Goal: Task Accomplishment & Management: Complete application form

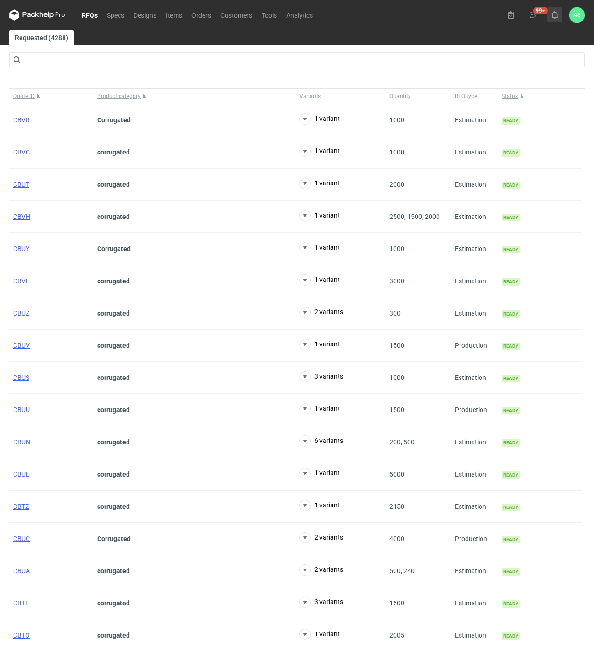
click at [553, 16] on icon at bounding box center [554, 14] width 7 height 7
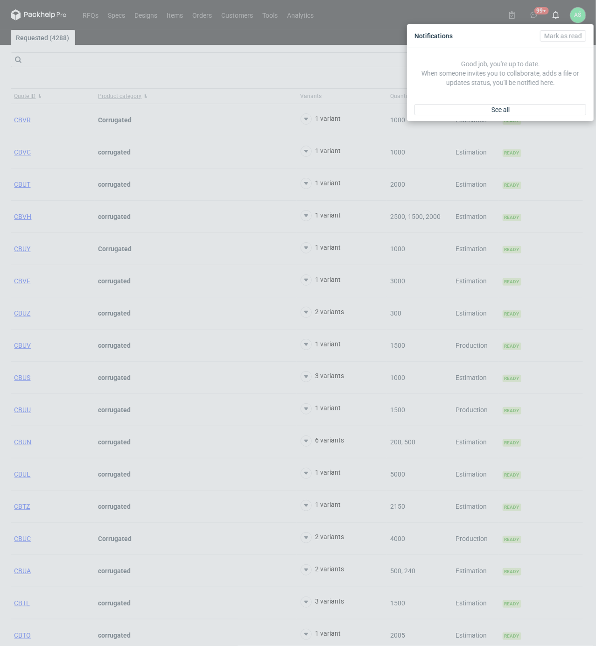
click at [508, 103] on div "See all" at bounding box center [500, 109] width 187 height 22
click at [508, 106] on span "See all" at bounding box center [500, 109] width 18 height 7
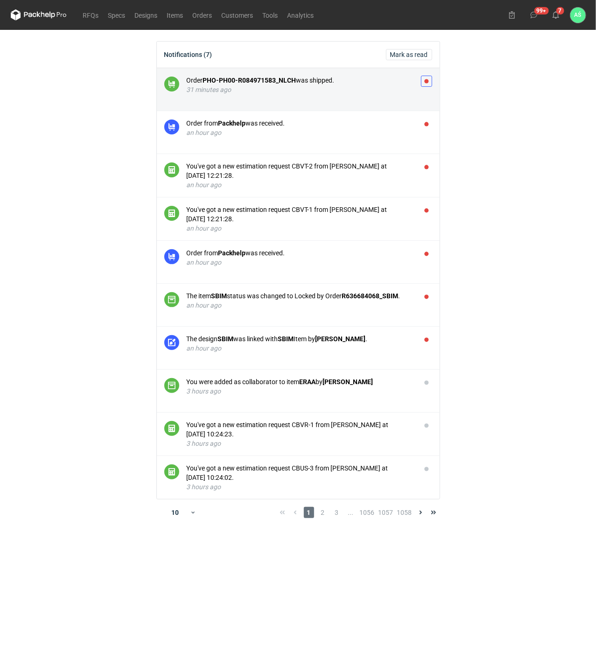
click at [425, 80] on button "button" at bounding box center [426, 81] width 11 height 11
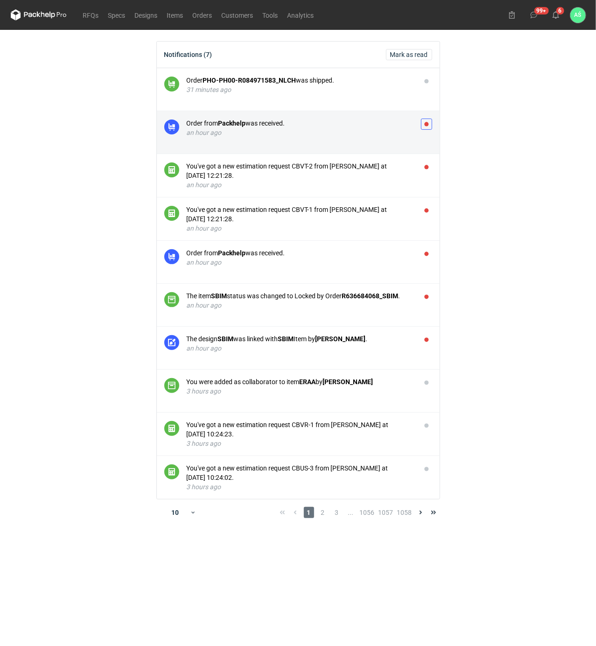
click at [426, 121] on button "button" at bounding box center [426, 124] width 11 height 11
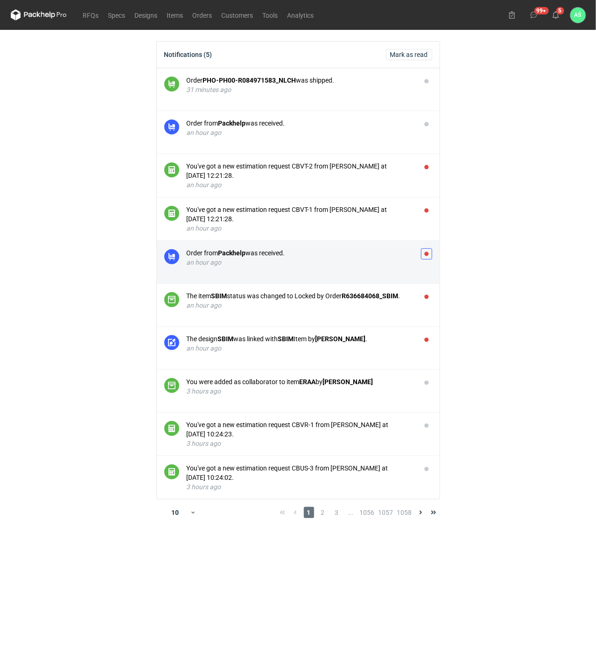
click at [424, 253] on button "button" at bounding box center [426, 253] width 11 height 11
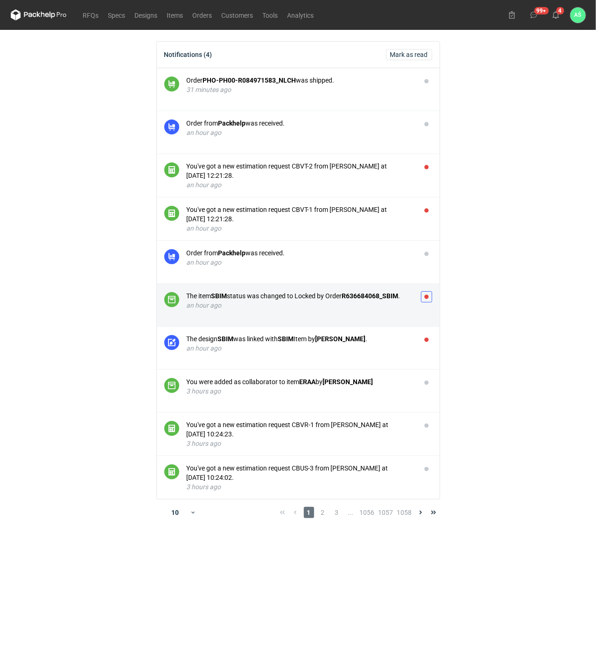
click at [426, 297] on button "button" at bounding box center [426, 296] width 11 height 11
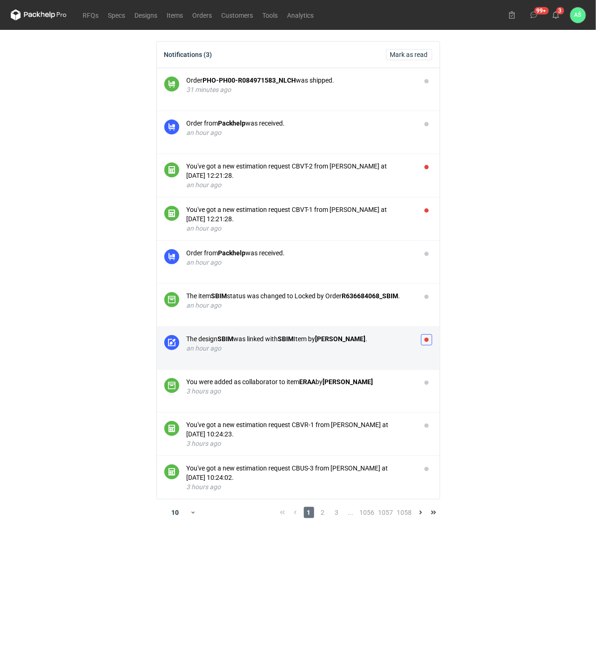
click at [426, 335] on button "button" at bounding box center [426, 339] width 11 height 11
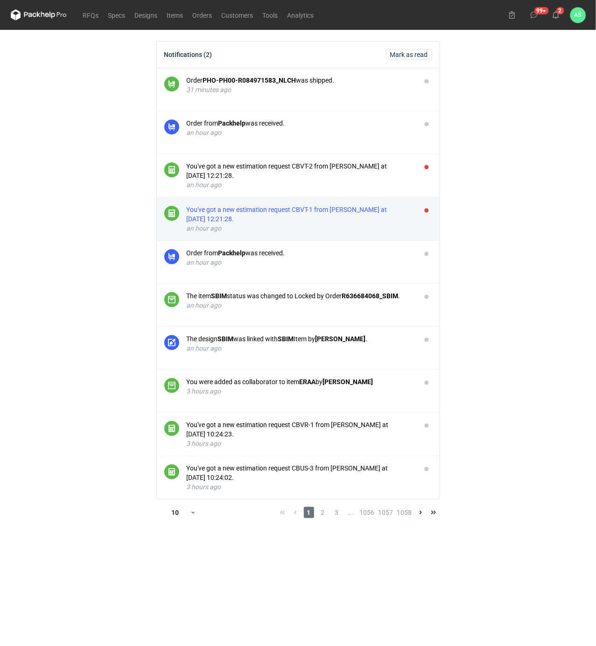
click at [363, 216] on div "You've got a new estimation request CBVT-1 from [PERSON_NAME] at [DATE] 12:21:2…" at bounding box center [300, 214] width 227 height 19
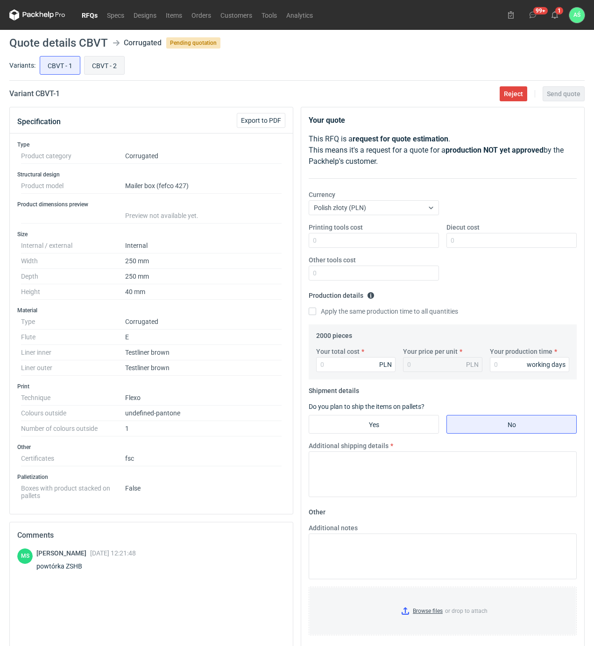
click at [106, 67] on input "CBVT - 2" at bounding box center [104, 65] width 40 height 18
radio input "true"
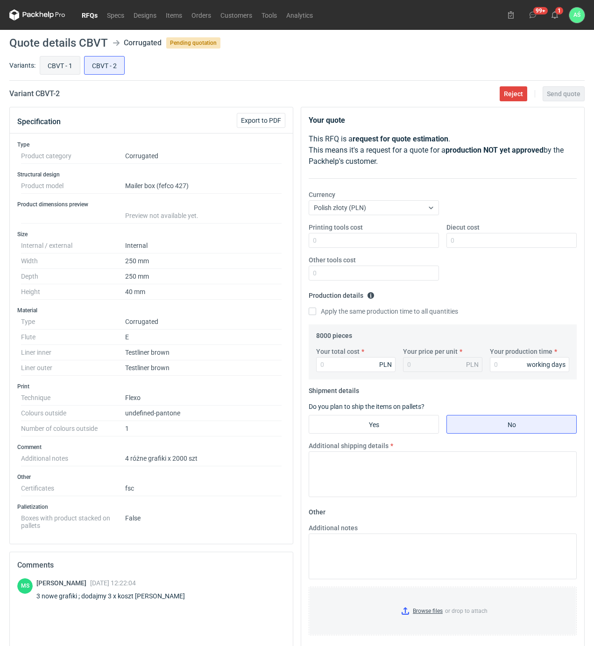
click at [66, 68] on input "CBVT - 1" at bounding box center [60, 65] width 40 height 18
radio input "true"
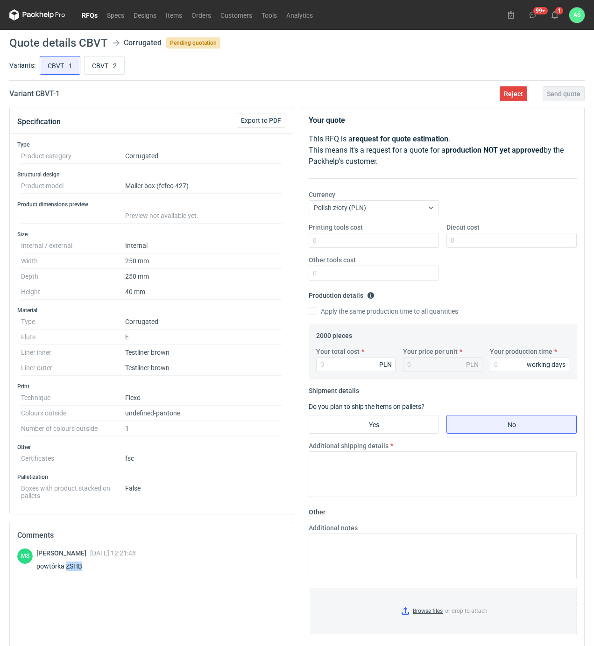
drag, startPoint x: 84, startPoint y: 571, endPoint x: 66, endPoint y: 569, distance: 18.3
click at [66, 569] on div "powtórka ZSHB" at bounding box center [85, 565] width 99 height 9
copy div "ZSHB"
click at [331, 368] on input "Your total cost" at bounding box center [355, 364] width 79 height 15
type input "1760"
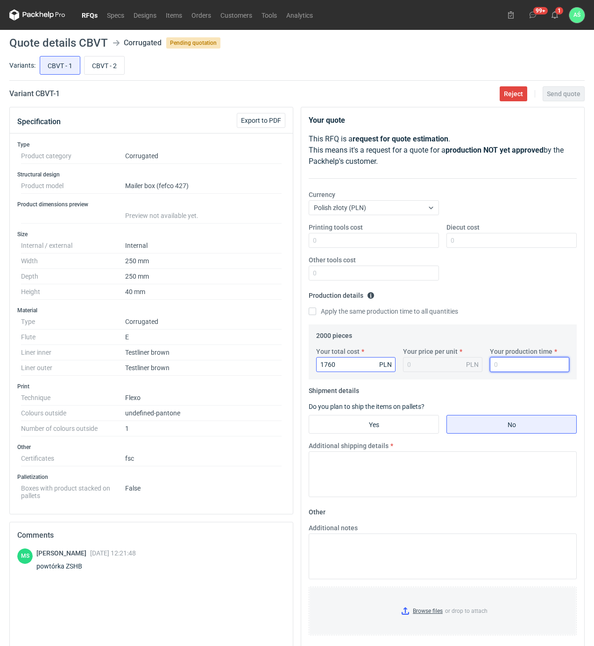
type input "0.88"
type input "15"
click at [346, 428] on input "Yes" at bounding box center [373, 424] width 129 height 18
radio input "true"
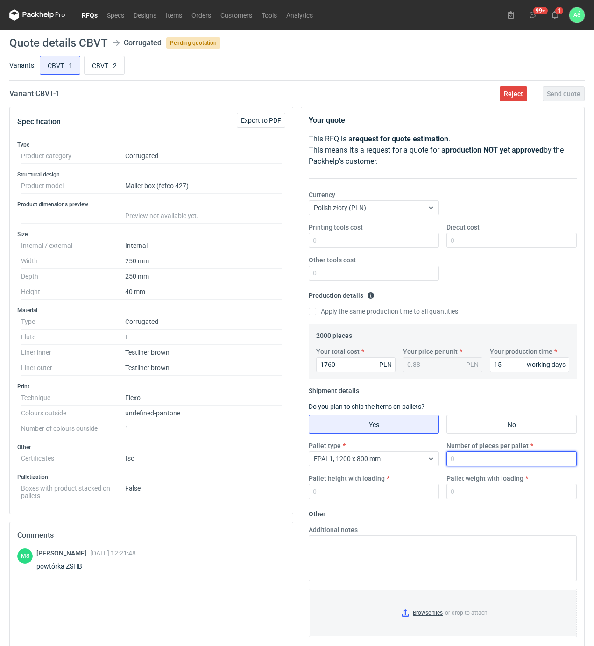
click at [482, 459] on input "Number of pieces per pallet" at bounding box center [511, 458] width 130 height 15
type input "1"
type input "2000"
type input "0"
type input "1800"
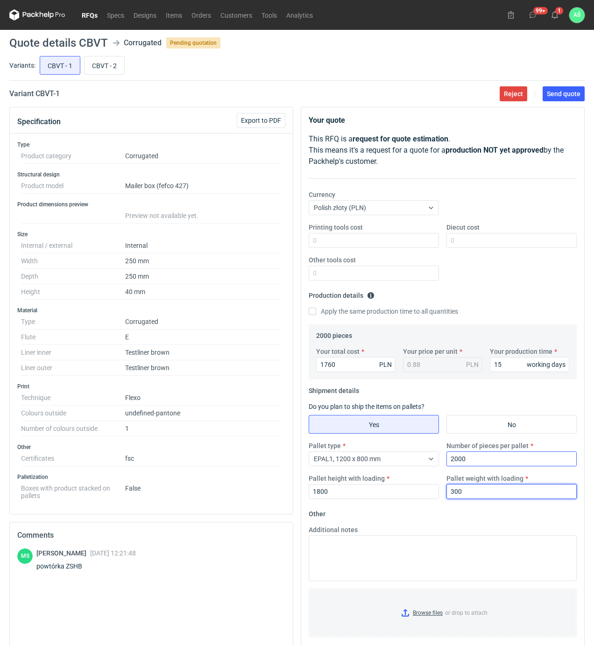
type input "300"
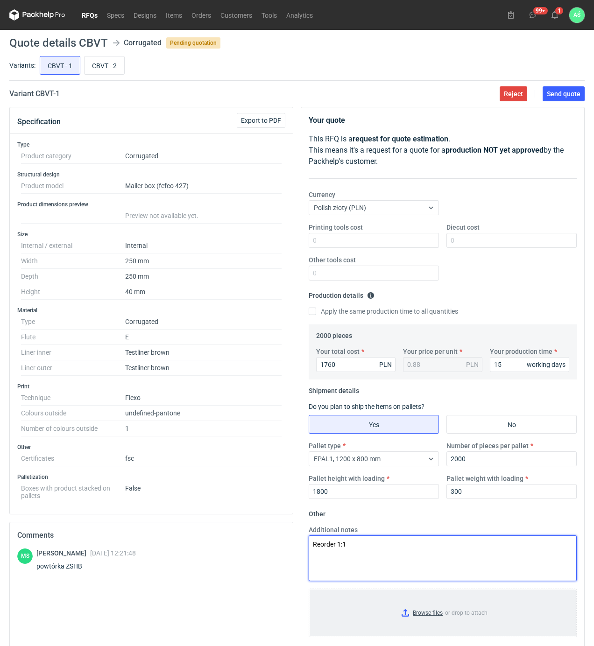
type textarea "Reorder 1:1"
click at [439, 609] on input "Browse files or drop to attach" at bounding box center [442, 612] width 266 height 47
click at [550, 98] on button "Send quote" at bounding box center [563, 93] width 42 height 15
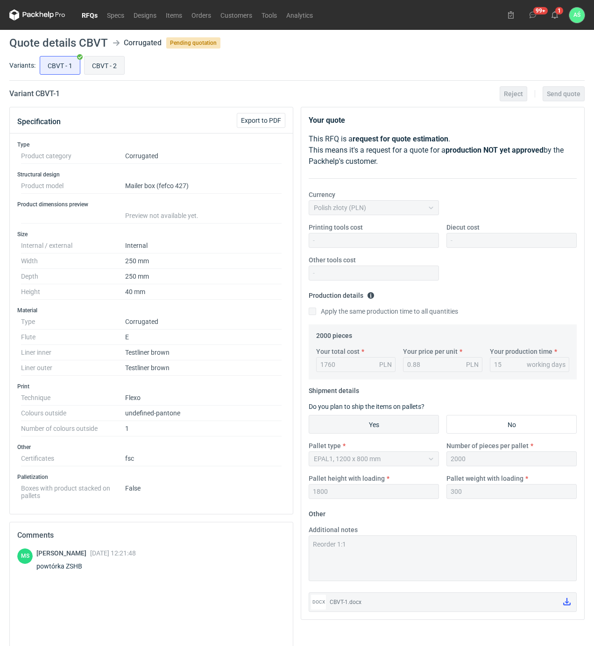
click at [101, 65] on input "CBVT - 2" at bounding box center [104, 65] width 40 height 18
radio input "true"
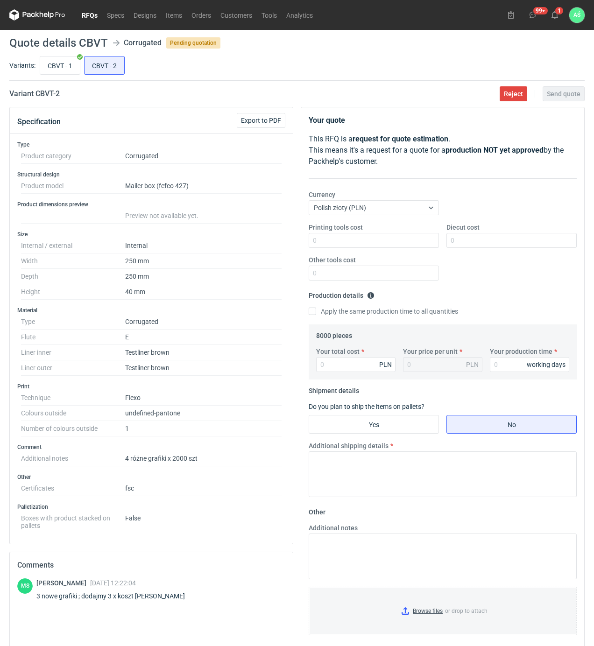
drag, startPoint x: 45, startPoint y: 62, endPoint x: 64, endPoint y: 76, distance: 23.7
click at [45, 62] on input "CBVT - 1" at bounding box center [60, 65] width 40 height 18
radio input "true"
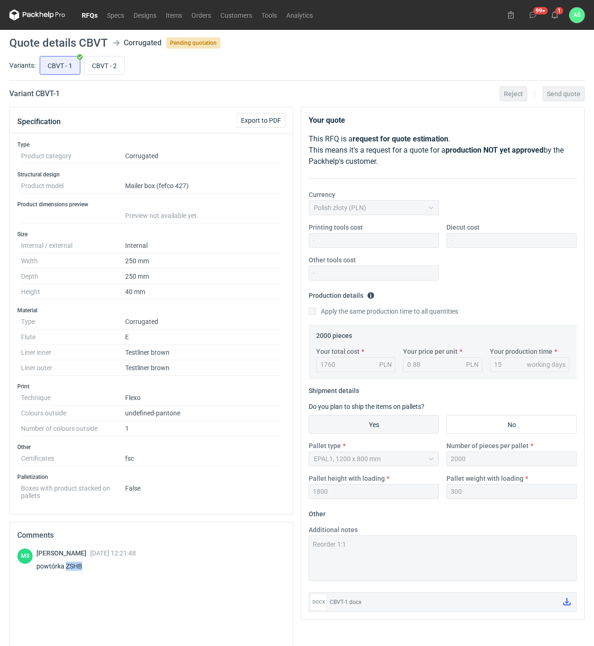
drag, startPoint x: 91, startPoint y: 570, endPoint x: 66, endPoint y: 570, distance: 24.7
click at [66, 570] on div "powtórka ZSHB" at bounding box center [85, 565] width 99 height 9
copy div "ZSHB"
click at [104, 66] on input "CBVT - 2" at bounding box center [104, 65] width 40 height 18
radio input "true"
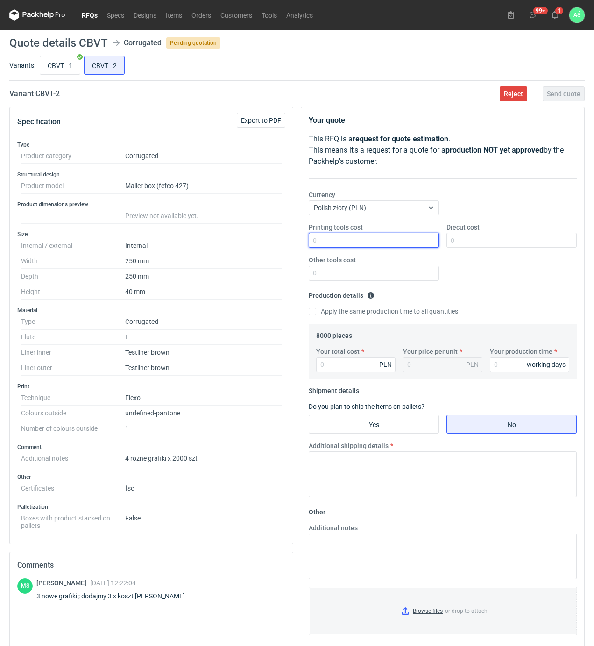
click at [410, 244] on input "Printing tools cost" at bounding box center [373, 240] width 130 height 15
type input "2700"
click at [366, 363] on input "Your total cost" at bounding box center [355, 364] width 79 height 15
type input "6640"
type input "0.83"
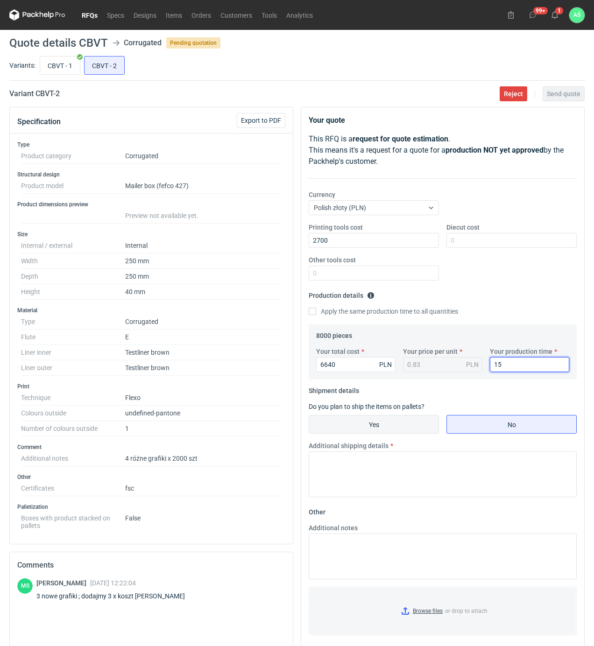
type input "15"
click at [385, 429] on input "Yes" at bounding box center [373, 424] width 129 height 18
radio input "true"
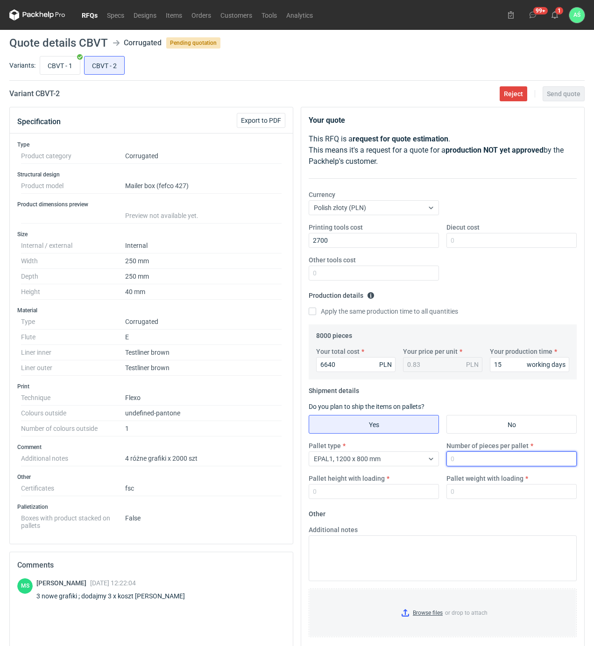
click at [468, 461] on input "Number of pieces per pallet" at bounding box center [511, 458] width 130 height 15
type input "2000"
type input "1800"
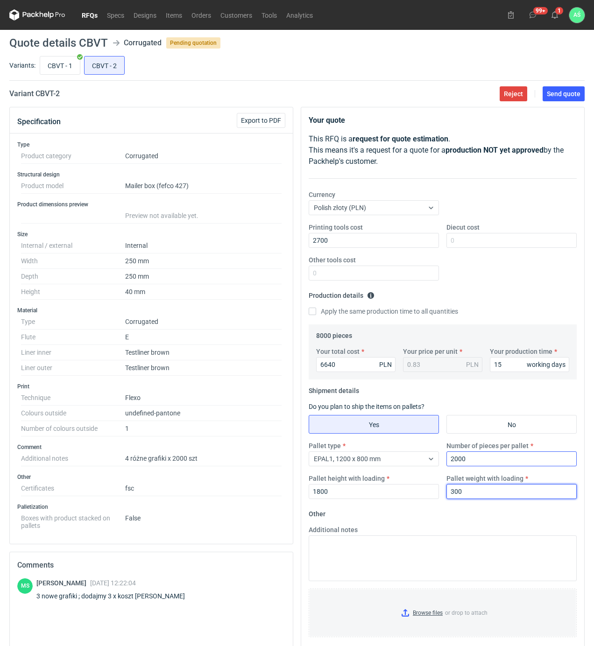
type input "300"
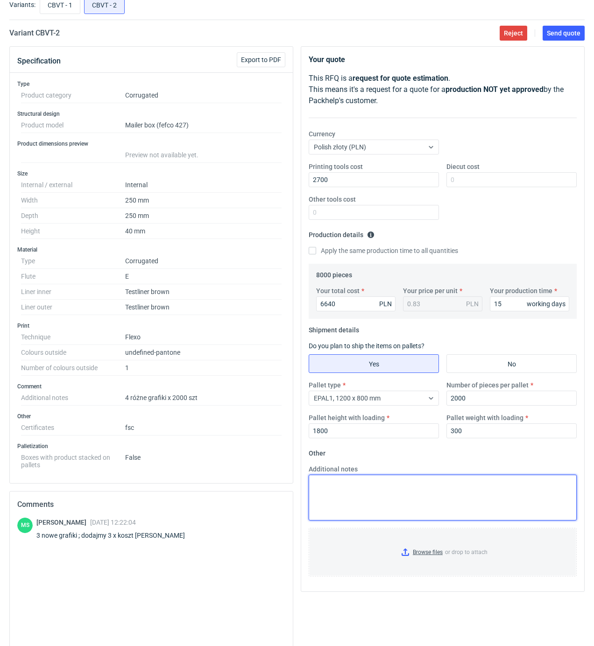
scroll to position [133, 0]
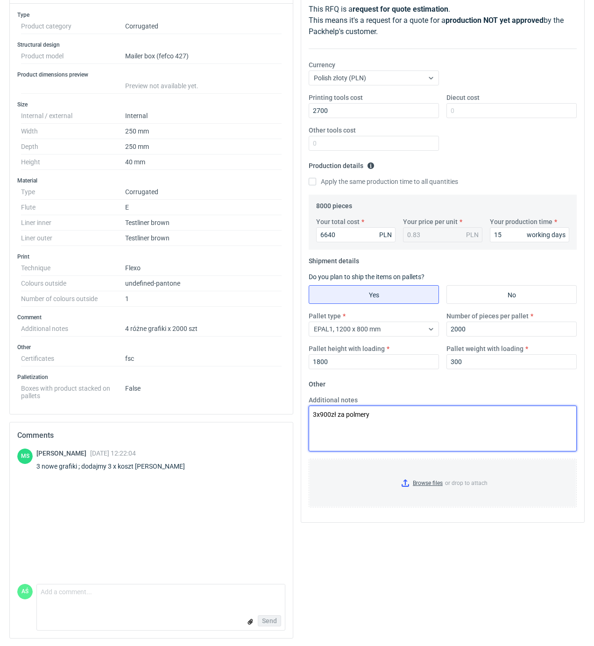
click at [355, 414] on textarea "3x900zł za polmery" at bounding box center [442, 428] width 268 height 46
type textarea "3x900zł za polimery"
click at [442, 484] on input "Browse files or drop to attach" at bounding box center [442, 483] width 266 height 47
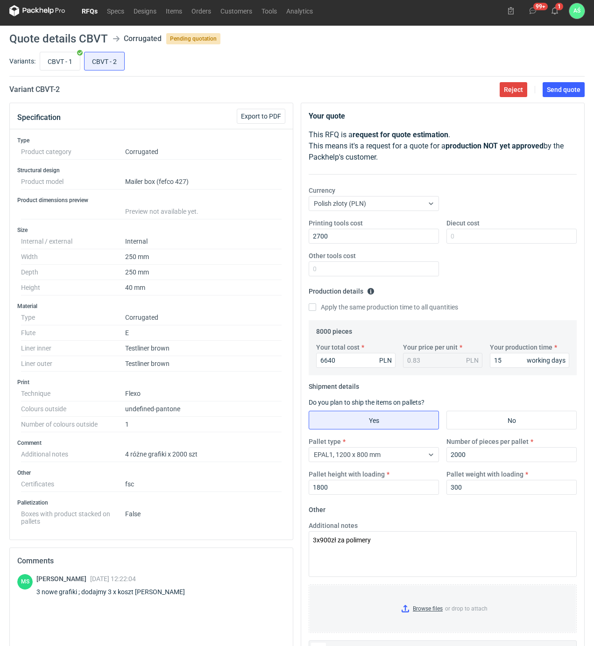
scroll to position [0, 0]
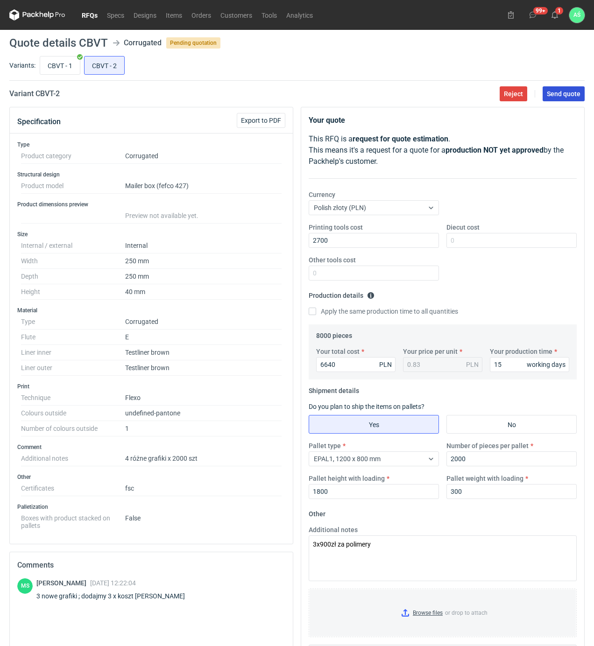
click at [568, 96] on span "Send quote" at bounding box center [563, 94] width 34 height 7
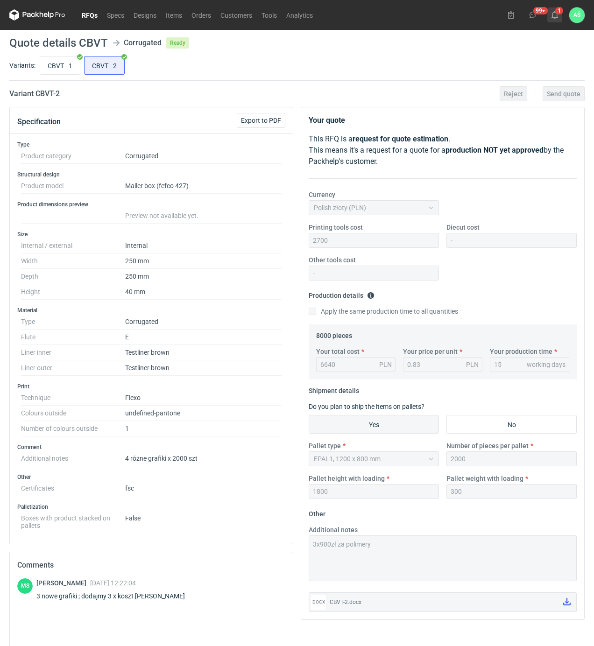
click at [555, 15] on icon at bounding box center [554, 14] width 7 height 7
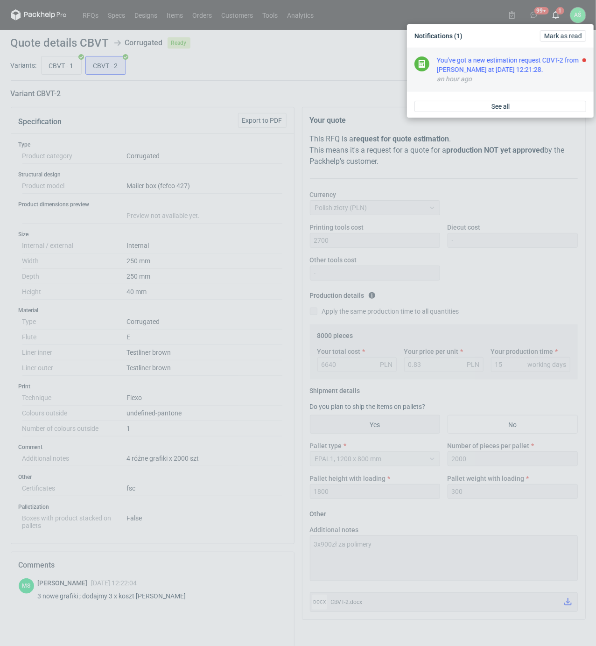
click at [540, 71] on div "You've got a new estimation request CBVT-2 from [PERSON_NAME] at [DATE] 12:21:2…" at bounding box center [511, 65] width 149 height 19
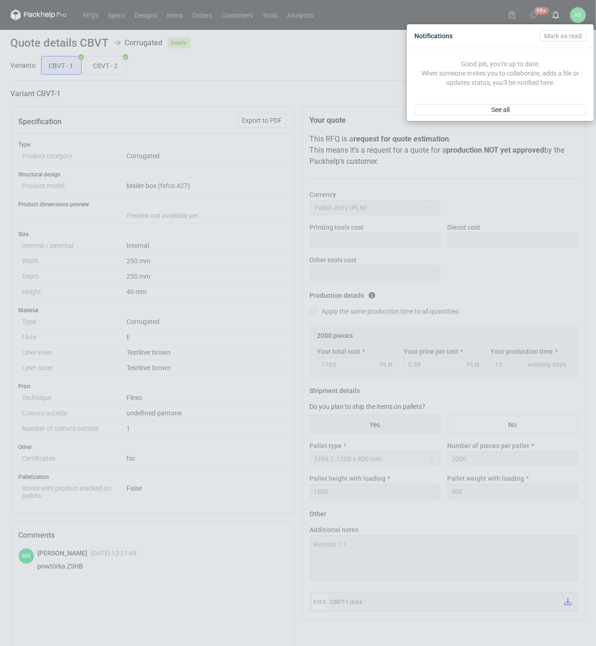
click at [356, 81] on div "Notifications [PERSON_NAME] as read Good job, you're up to date. When someone i…" at bounding box center [298, 323] width 596 height 646
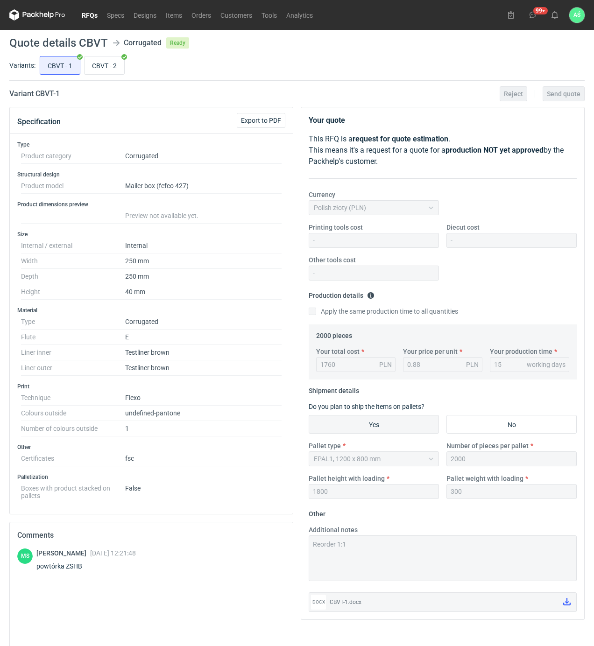
click at [88, 24] on nav "RFQs Specs Designs Items Orders Customers Tools Analytics" at bounding box center [163, 15] width 308 height 30
click at [88, 17] on link "RFQs" at bounding box center [89, 14] width 25 height 11
